Goal: Communication & Community: Answer question/provide support

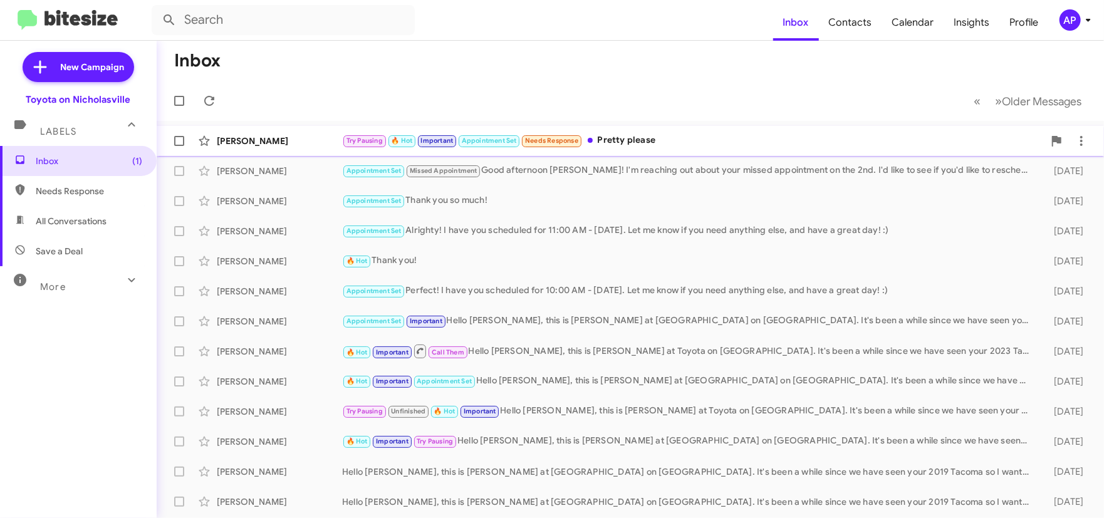
click at [713, 142] on div "Try Pausing 🔥 Hot Important Appointment Set Needs Response Pretty please" at bounding box center [693, 140] width 702 height 14
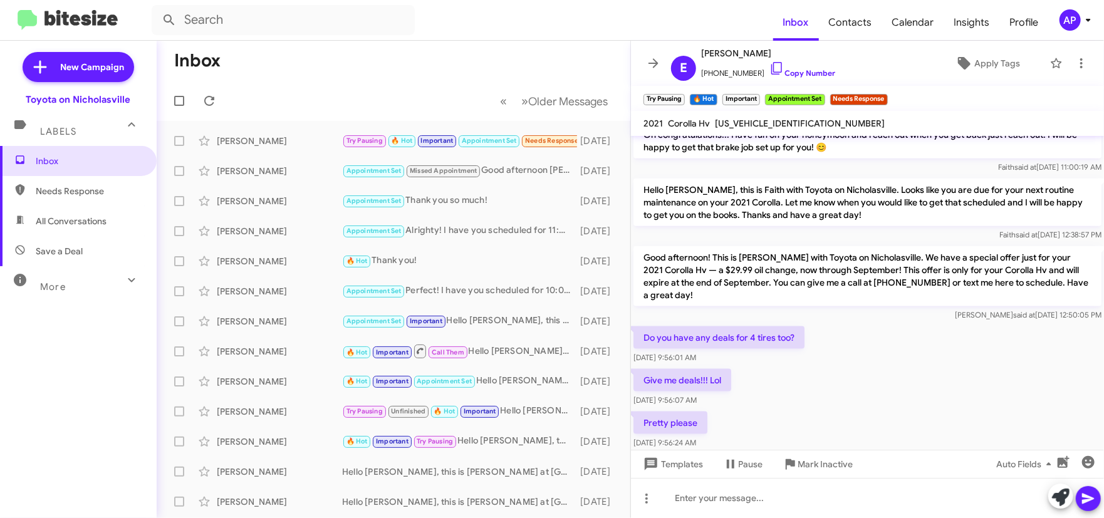
scroll to position [1009, 0]
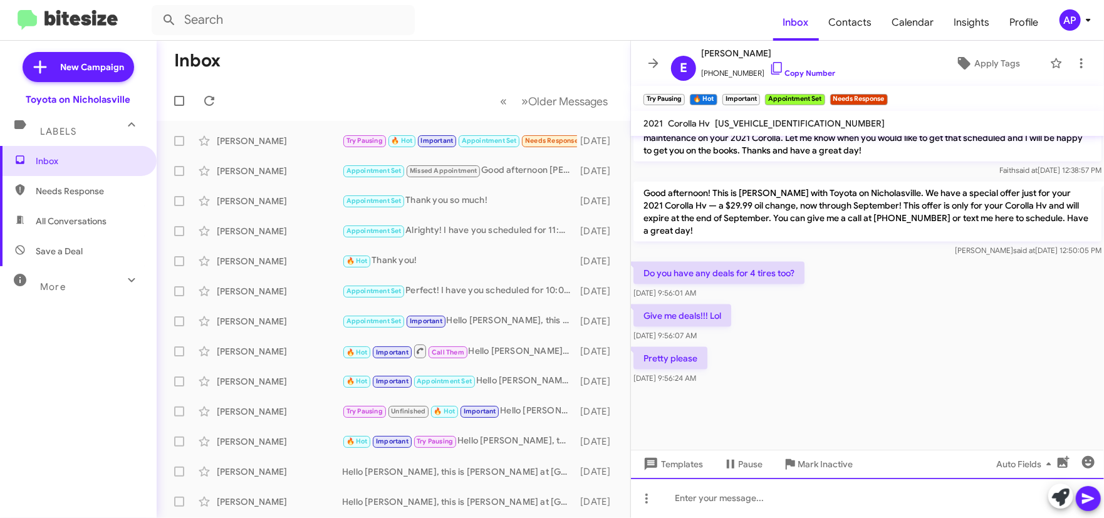
click at [758, 501] on div at bounding box center [867, 498] width 473 height 40
click at [1083, 469] on button "button" at bounding box center [1088, 462] width 25 height 25
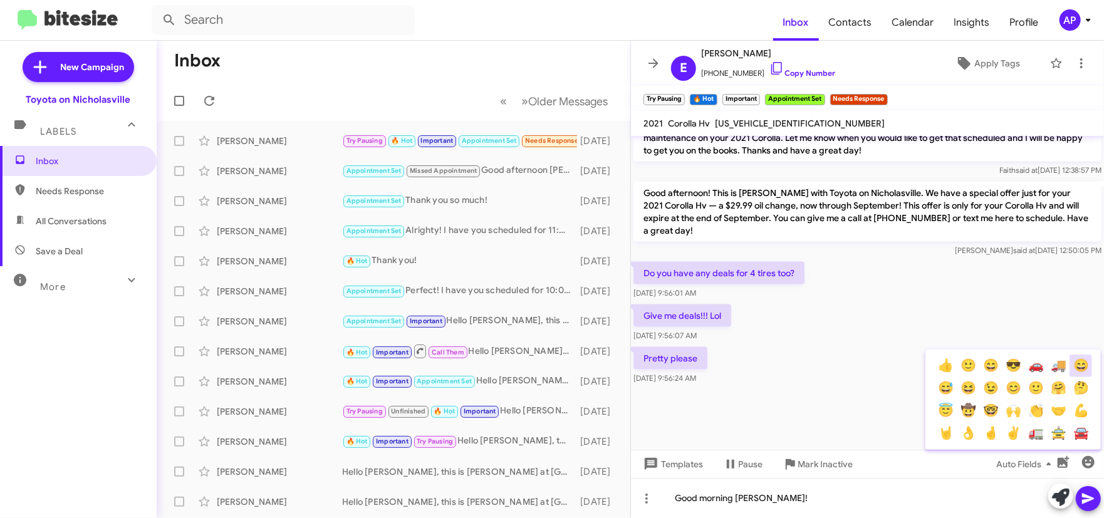
click at [1085, 367] on button "😄" at bounding box center [1081, 366] width 23 height 23
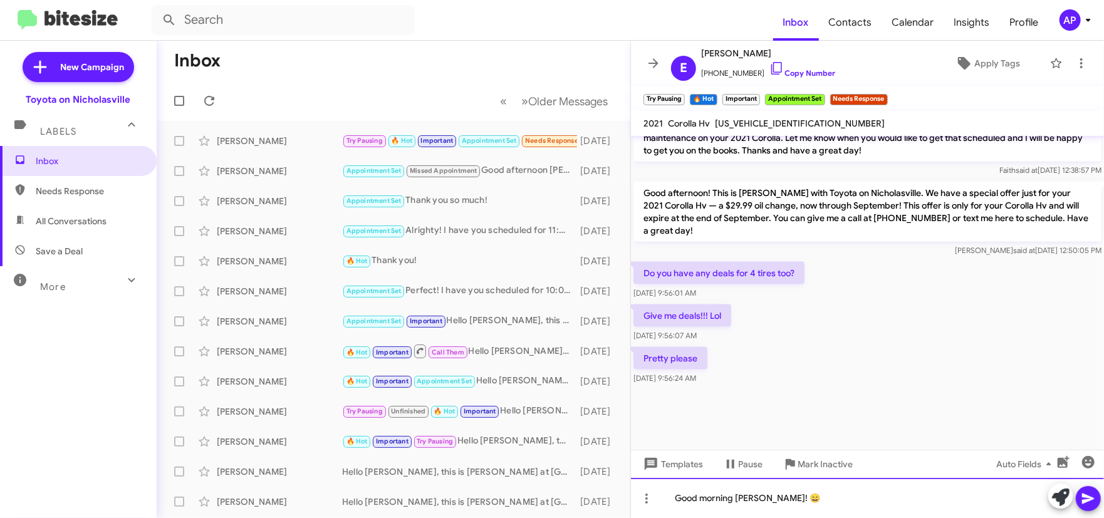
click at [858, 494] on div "Good morning [PERSON_NAME]! 😄" at bounding box center [867, 498] width 473 height 40
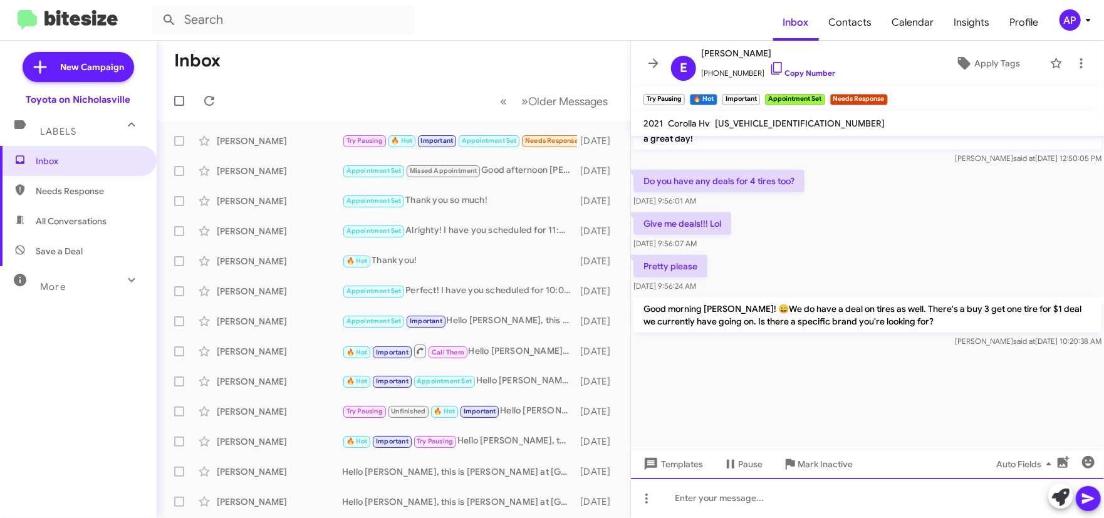
scroll to position [3521, 0]
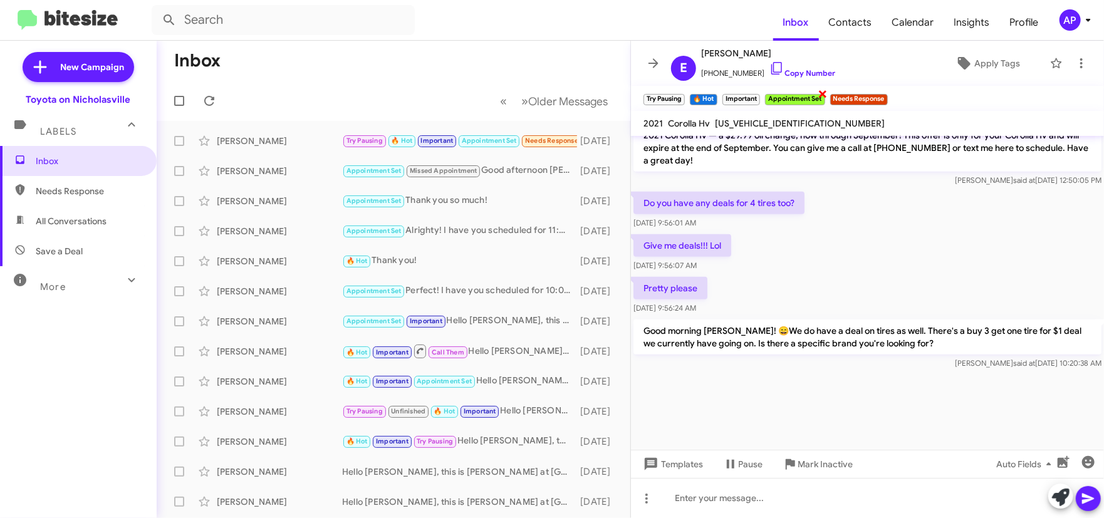
click at [827, 94] on span "×" at bounding box center [823, 93] width 10 height 15
click at [654, 56] on icon at bounding box center [653, 63] width 15 height 15
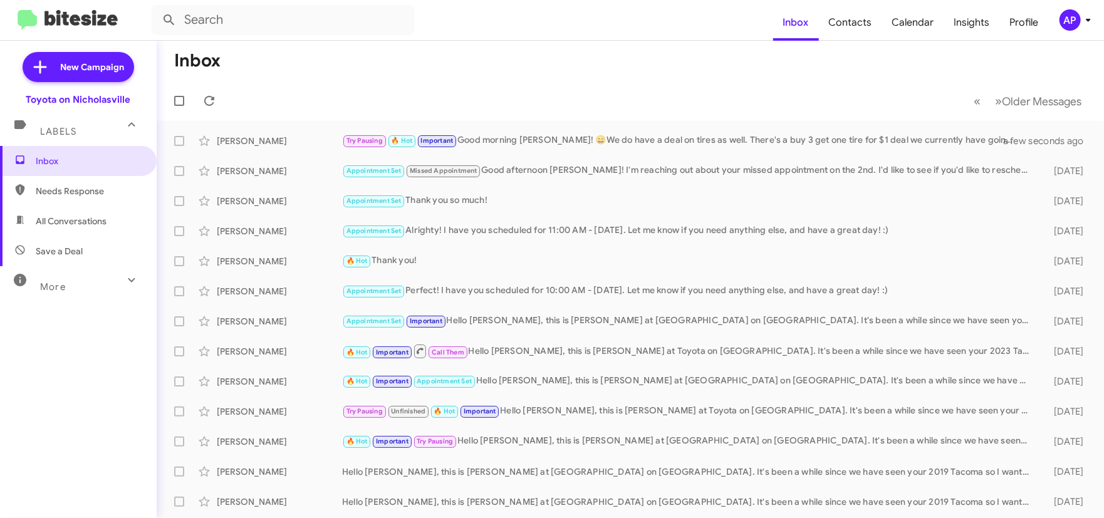
click at [89, 216] on span "All Conversations" at bounding box center [71, 221] width 71 height 13
type input "in:all-conversations"
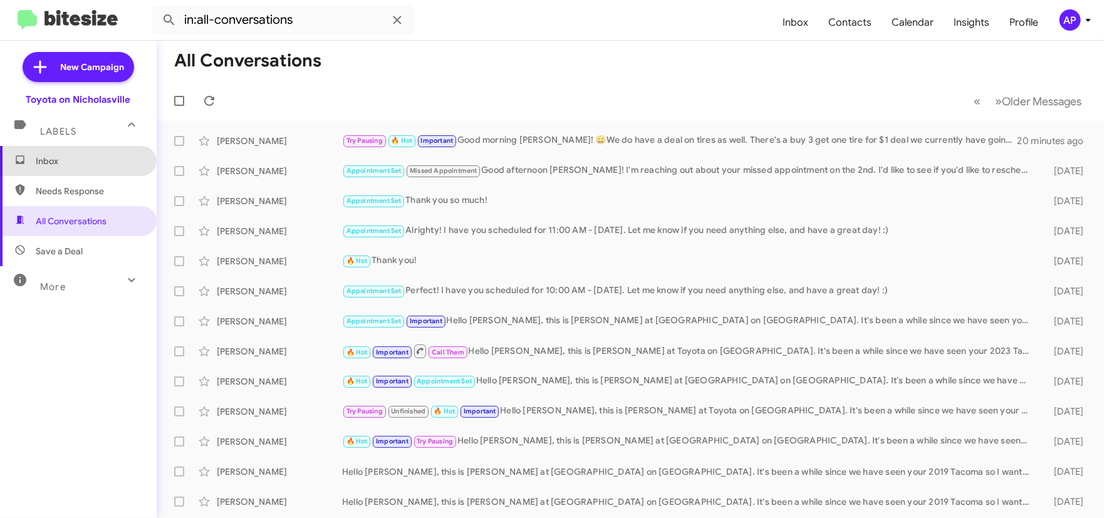
click at [102, 162] on span "Inbox" at bounding box center [89, 161] width 107 height 13
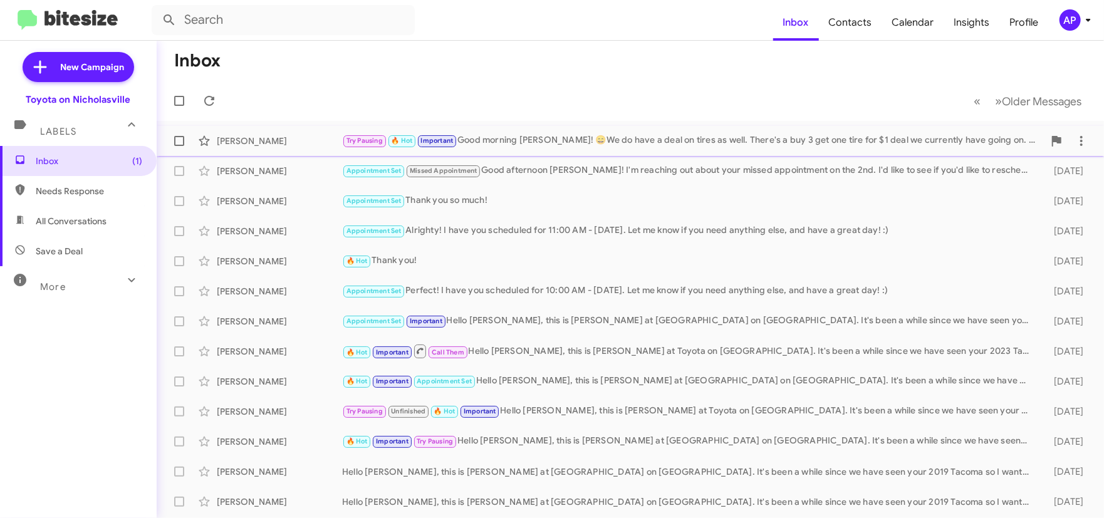
click at [682, 142] on div "Try Pausing 🔥 Hot Important Good morning [PERSON_NAME]! 😄We do have a deal on t…" at bounding box center [693, 140] width 702 height 14
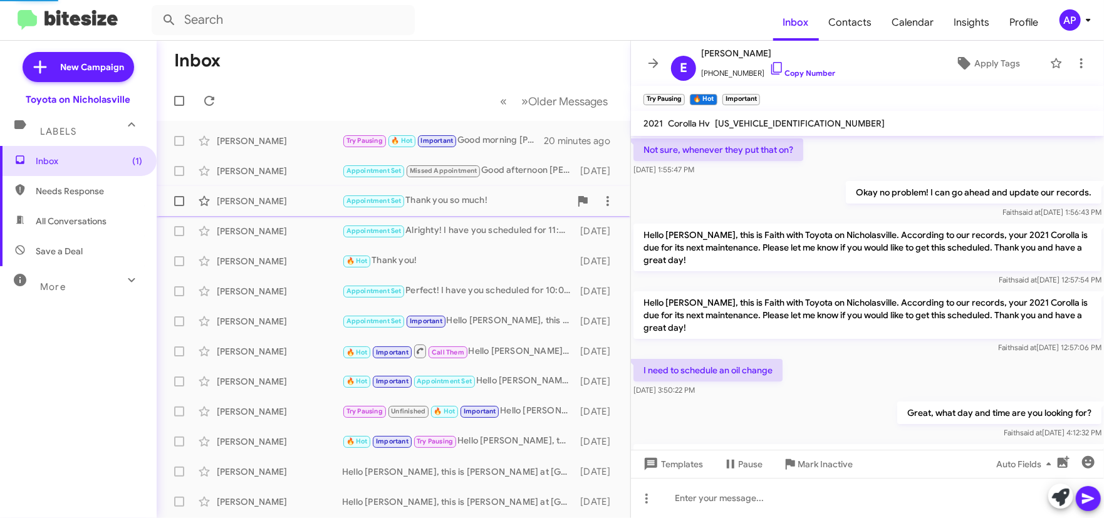
scroll to position [820, 0]
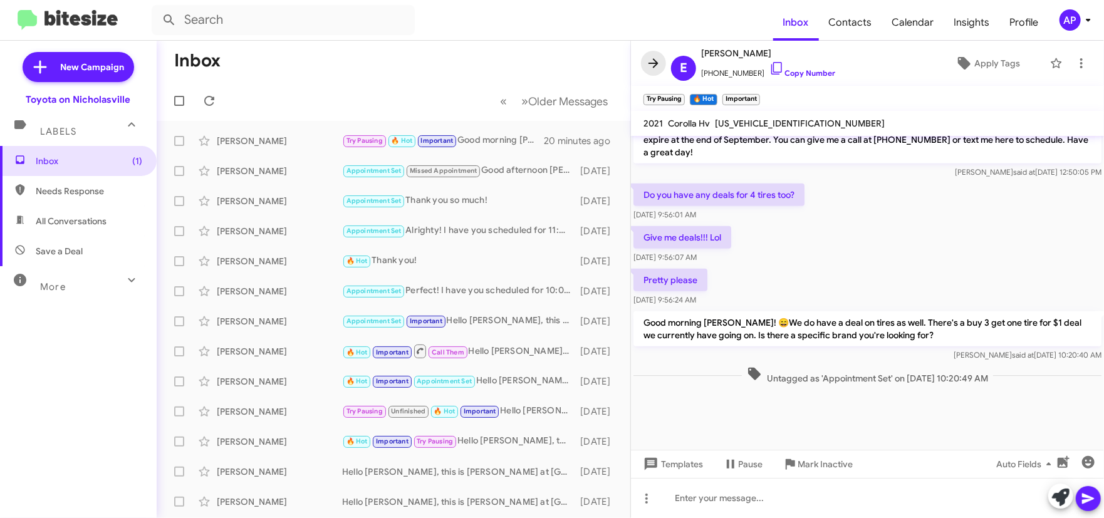
click at [642, 63] on span at bounding box center [653, 63] width 25 height 15
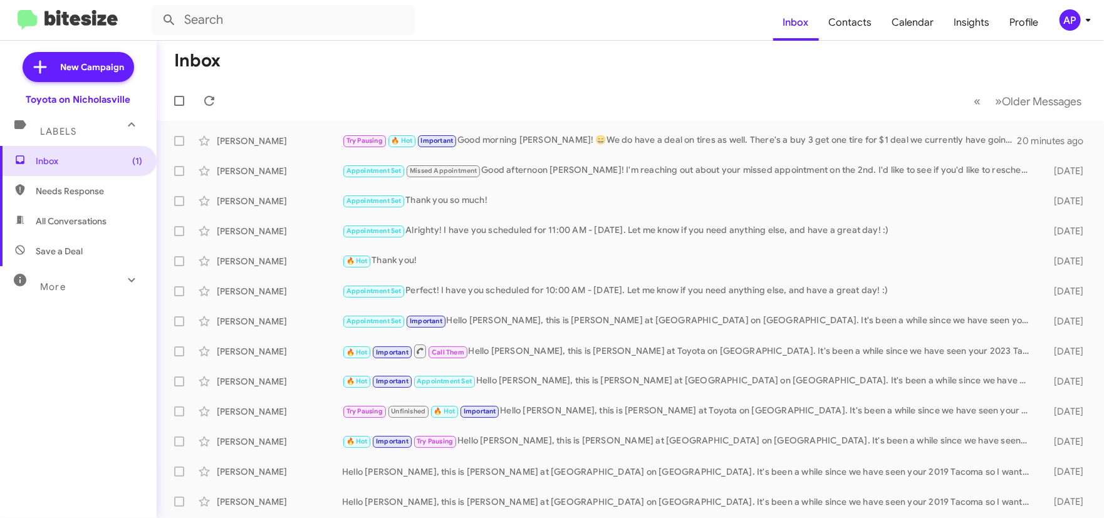
click at [405, 75] on mat-toolbar-row "Inbox" at bounding box center [630, 61] width 947 height 40
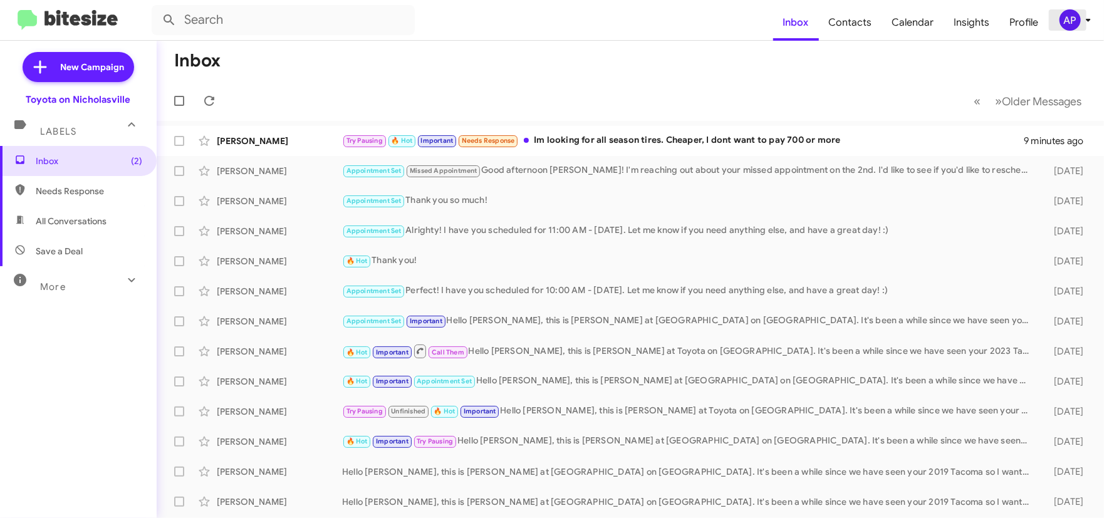
click at [1059, 21] on span "AP" at bounding box center [1078, 19] width 38 height 21
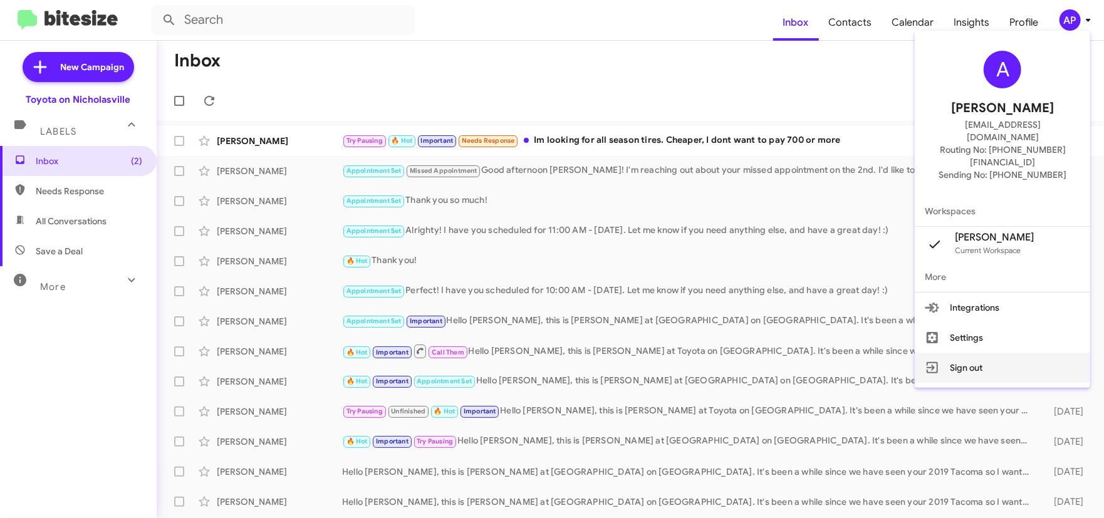
click at [1006, 353] on button "Sign out" at bounding box center [1002, 368] width 175 height 30
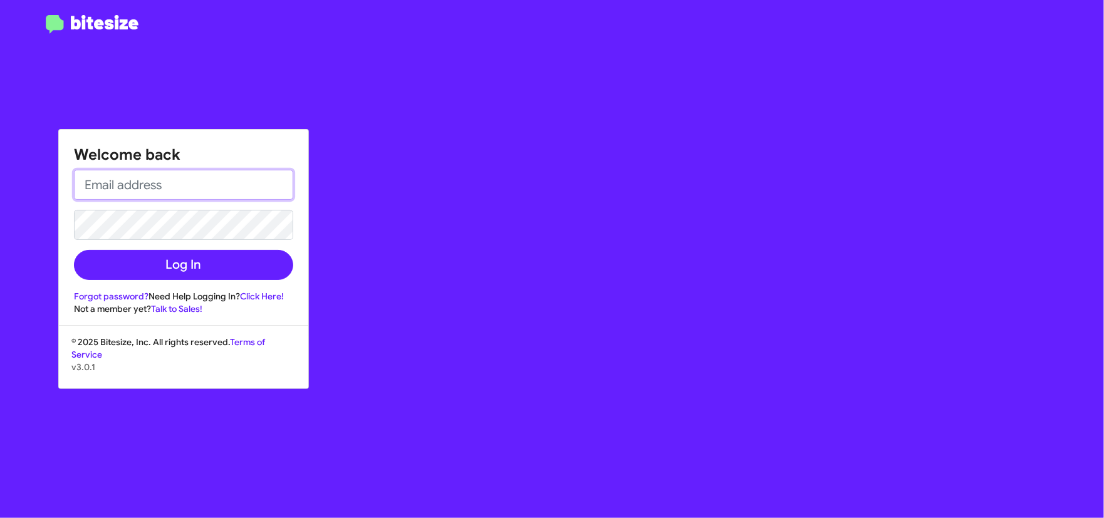
type input "[EMAIL_ADDRESS][DOMAIN_NAME]"
